Goal: Task Accomplishment & Management: Use online tool/utility

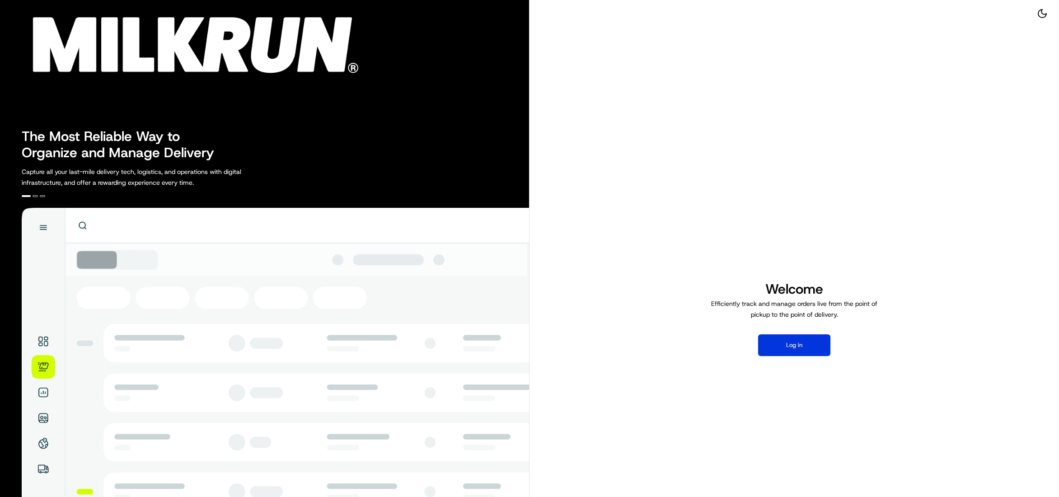
click at [790, 346] on button "Log in" at bounding box center [794, 345] width 72 height 22
